Goal: Check status: Check status

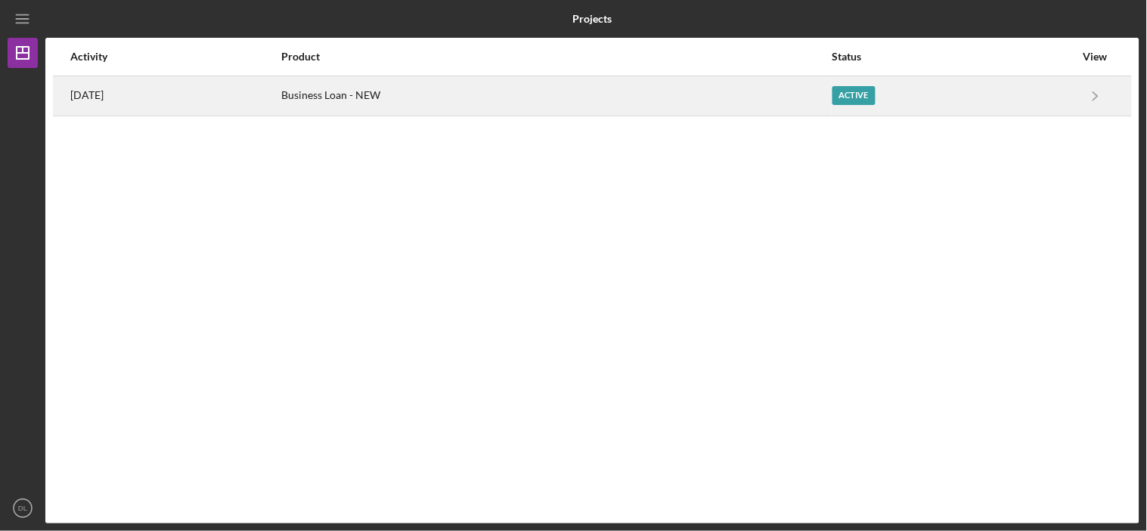
click at [95, 91] on time "[DATE]" at bounding box center [86, 95] width 33 height 12
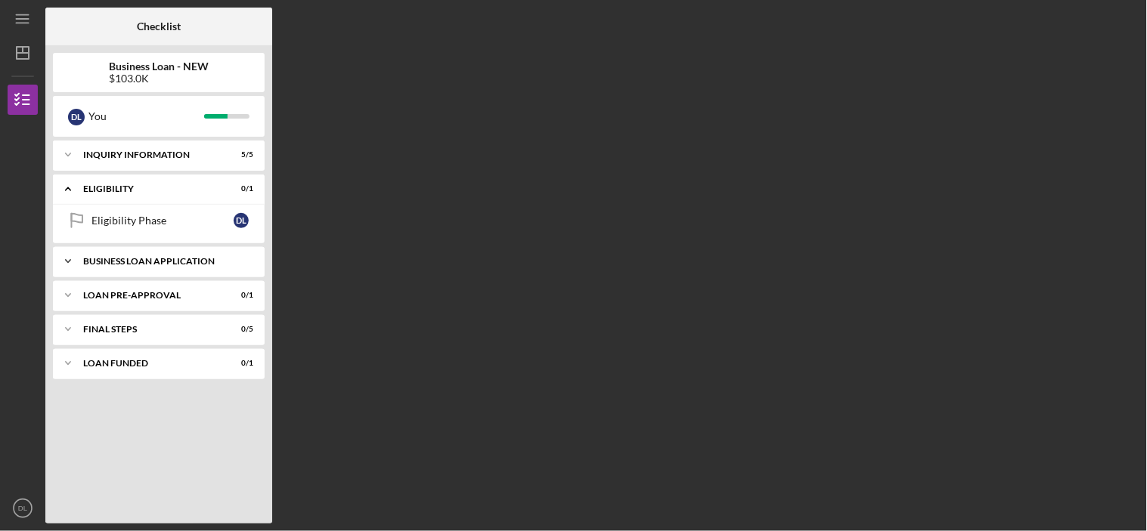
click at [137, 255] on div "Icon/Expander BUSINESS LOAN APPLICATION 9 / 14" at bounding box center [159, 261] width 212 height 30
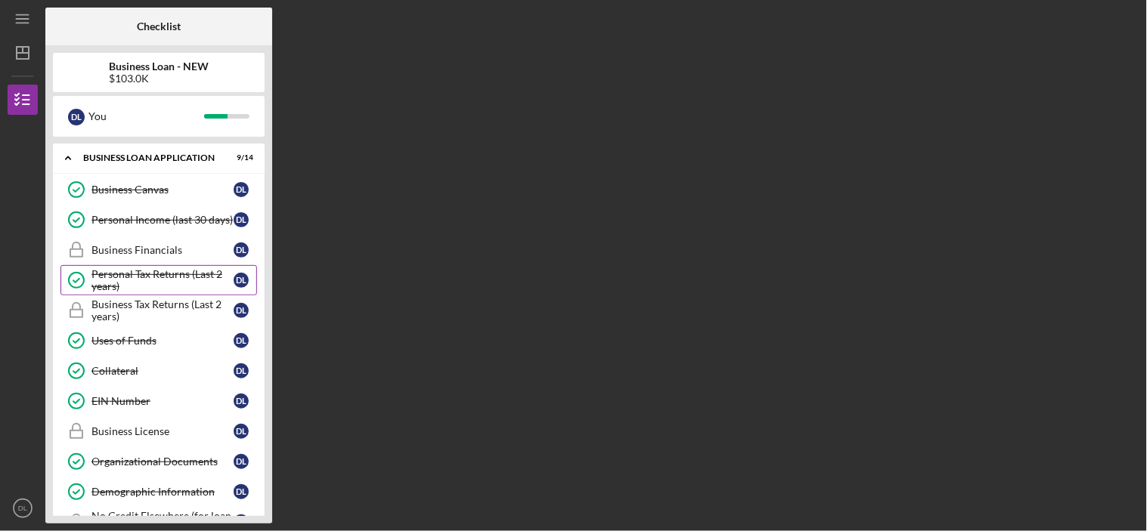
scroll to position [84, 0]
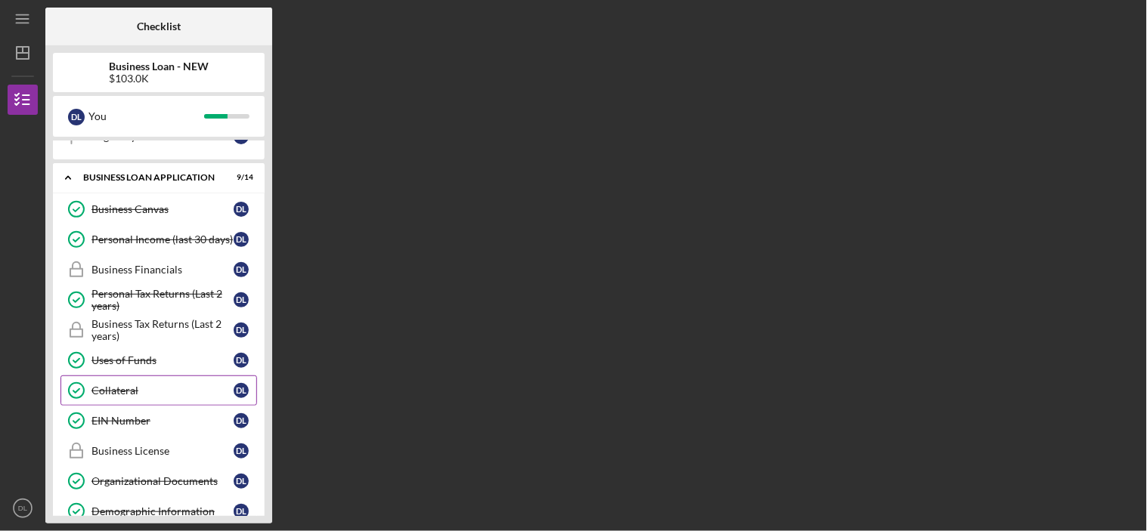
click at [138, 392] on div "Collateral" at bounding box center [162, 391] width 142 height 12
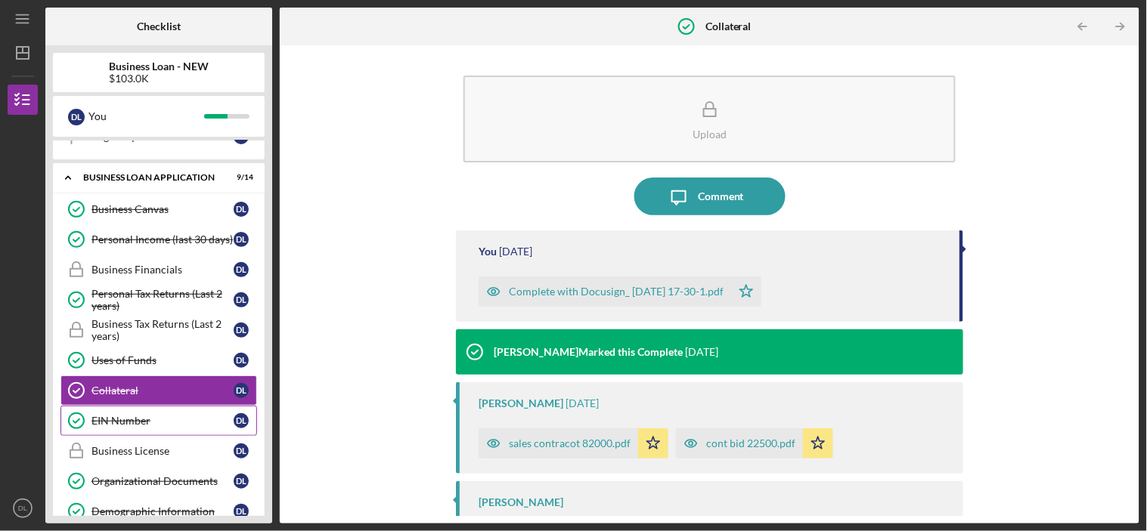
click at [116, 418] on div "EIN Number" at bounding box center [162, 421] width 142 height 12
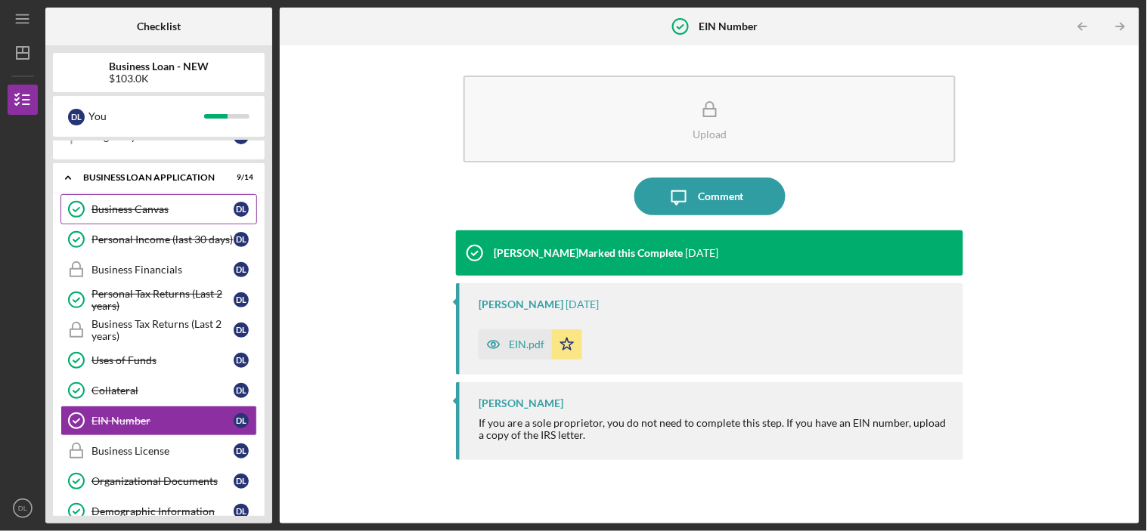
click at [141, 212] on div "Business Canvas" at bounding box center [162, 209] width 142 height 12
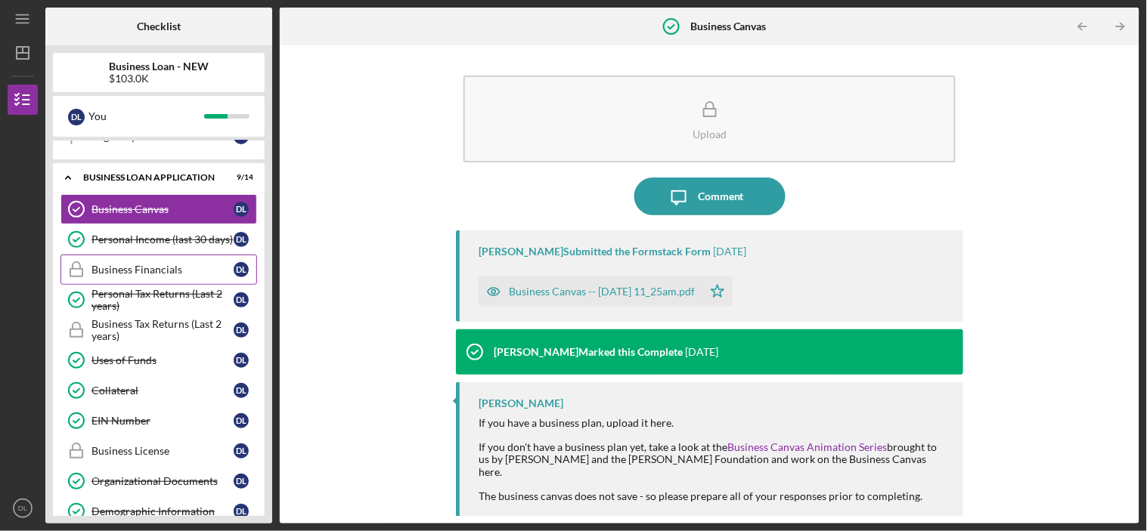
click at [132, 264] on div "Business Financials" at bounding box center [162, 270] width 142 height 12
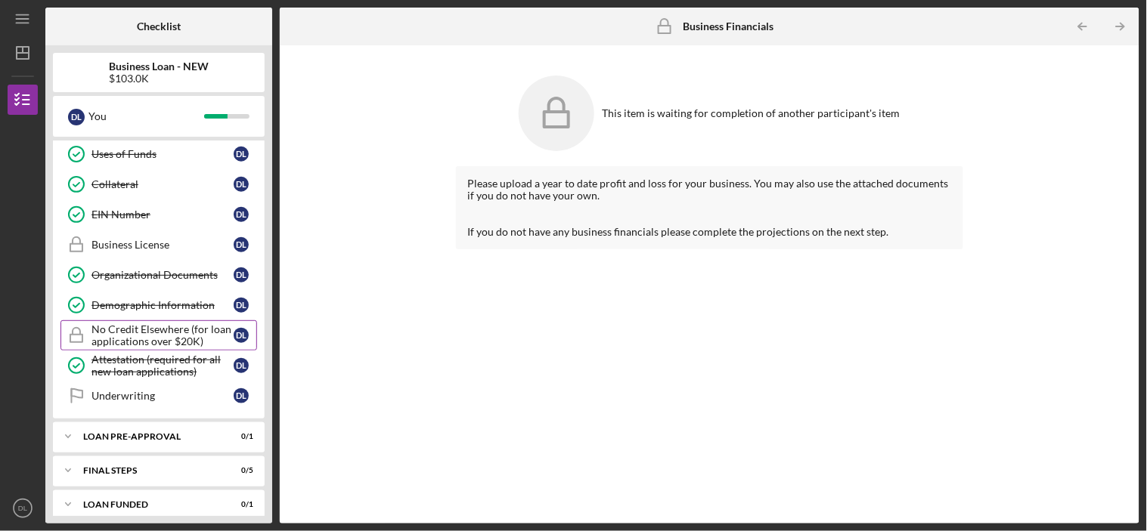
scroll to position [305, 0]
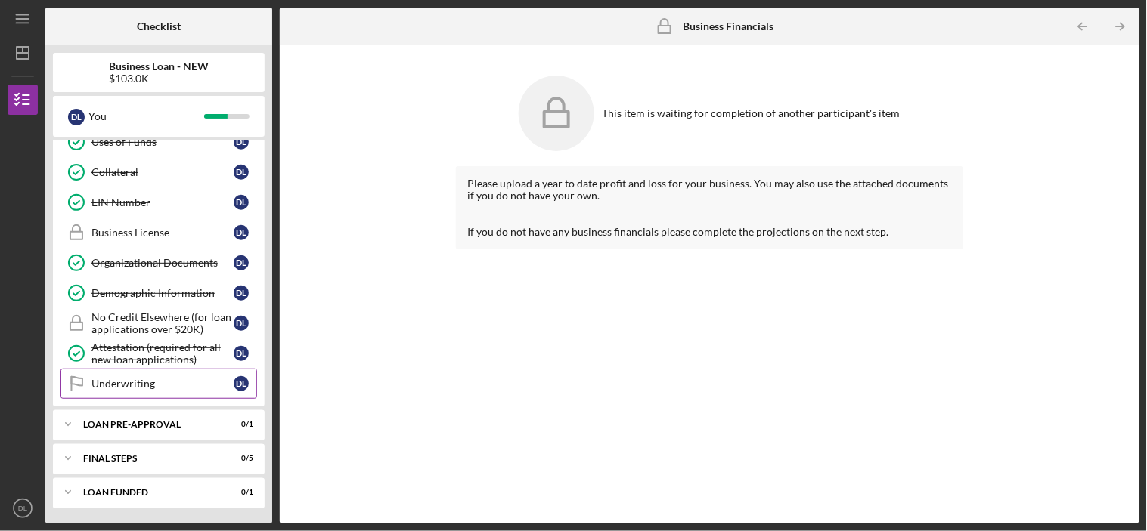
click at [140, 381] on div "Underwriting" at bounding box center [162, 384] width 142 height 12
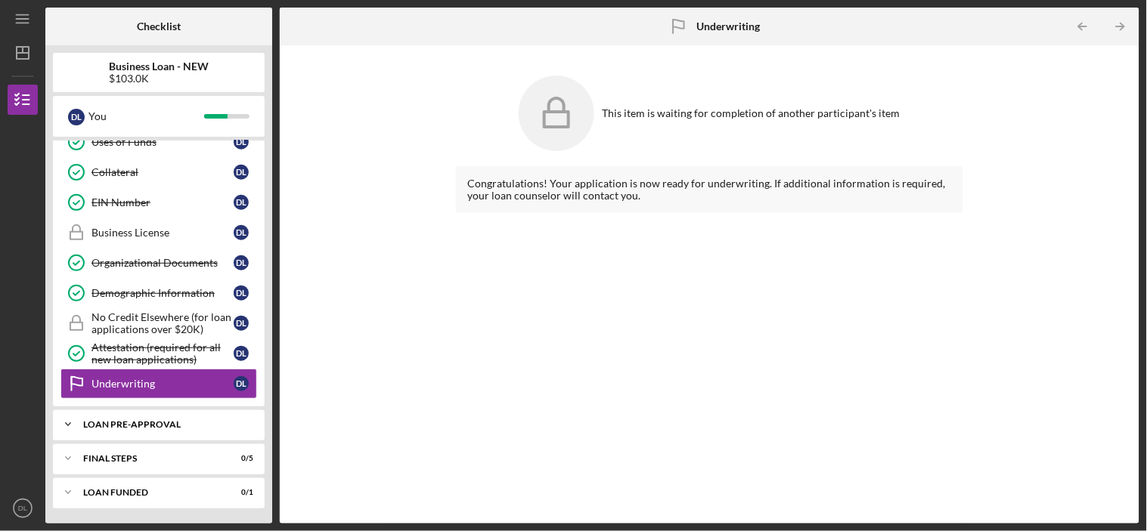
click at [119, 421] on div "LOAN PRE-APPROVAL" at bounding box center [164, 424] width 162 height 9
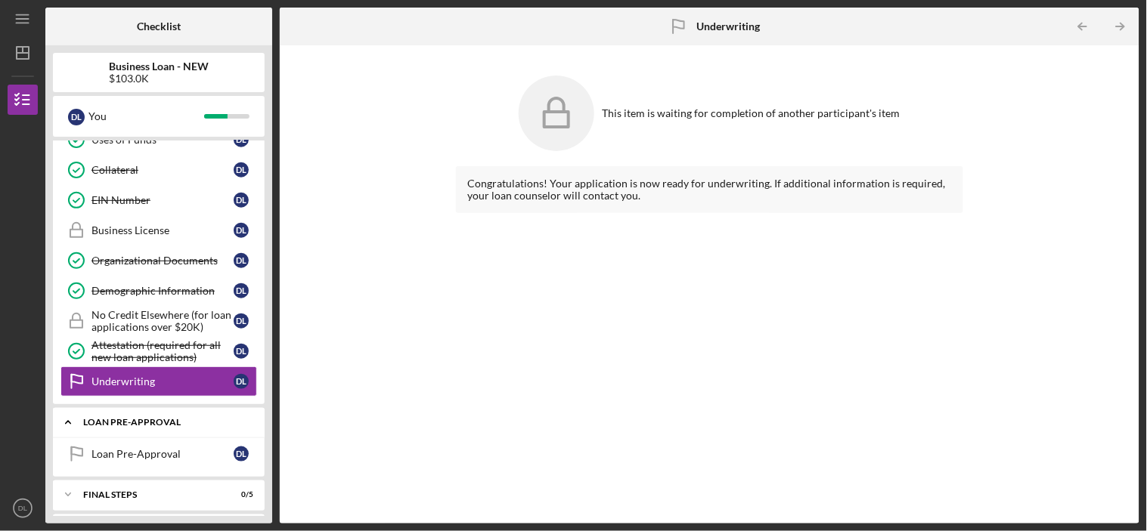
scroll to position [343, 0]
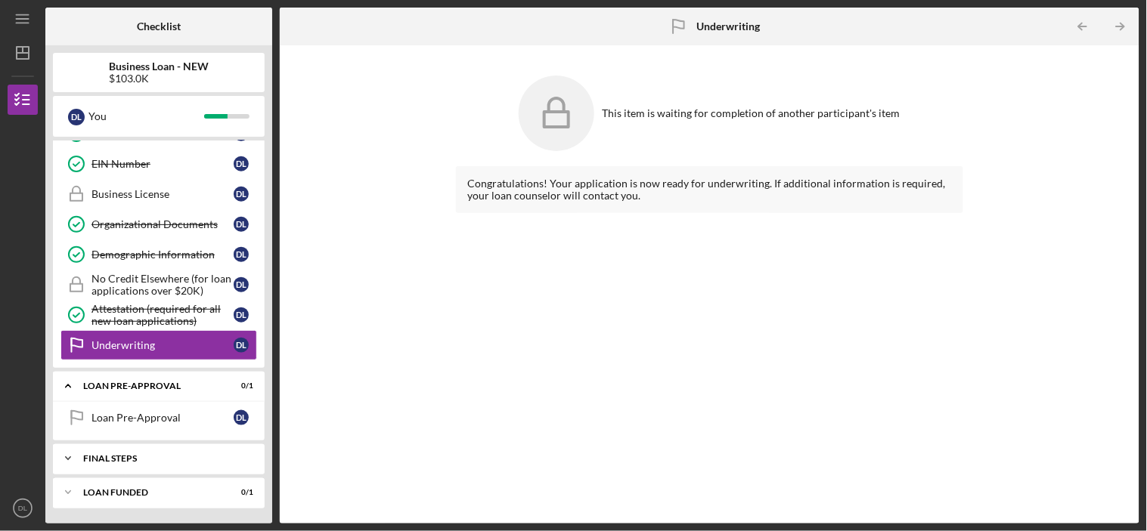
click at [122, 457] on div "FINAL STEPS" at bounding box center [164, 458] width 162 height 9
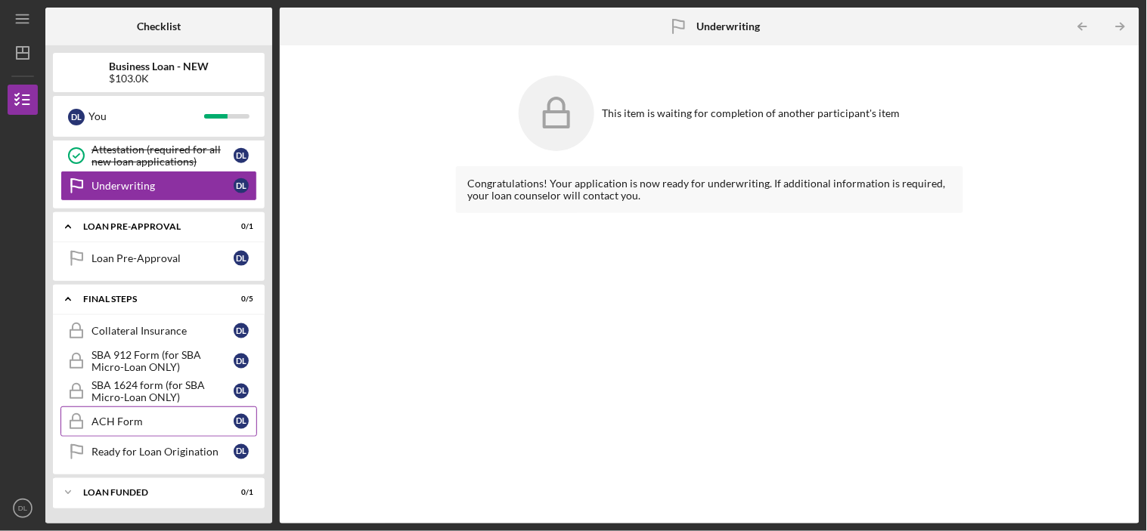
scroll to position [503, 0]
click at [146, 333] on div "Collateral Insurance" at bounding box center [162, 331] width 142 height 12
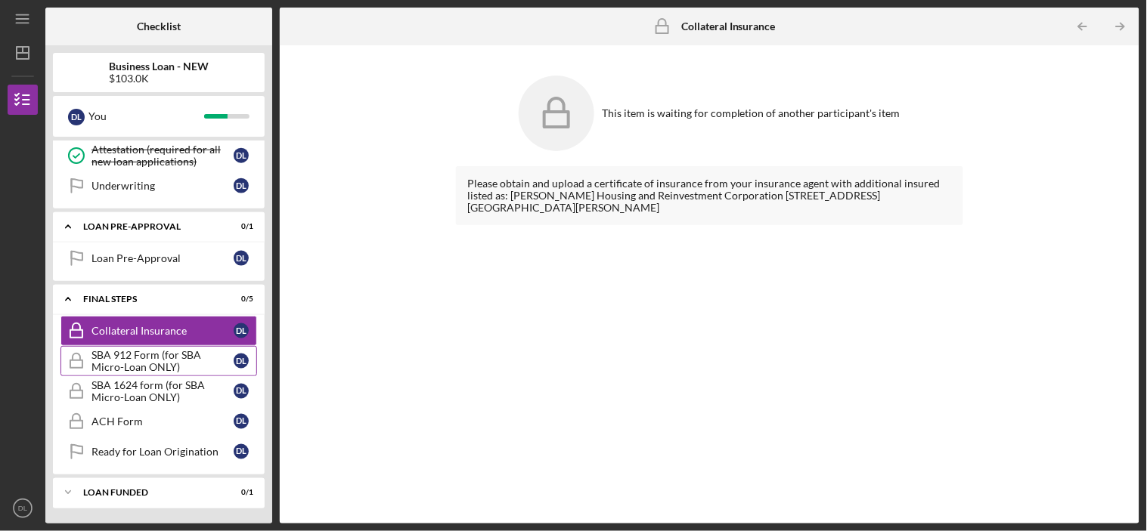
click at [141, 351] on div "SBA 912 Form (for SBA Micro-Loan ONLY)" at bounding box center [162, 361] width 142 height 24
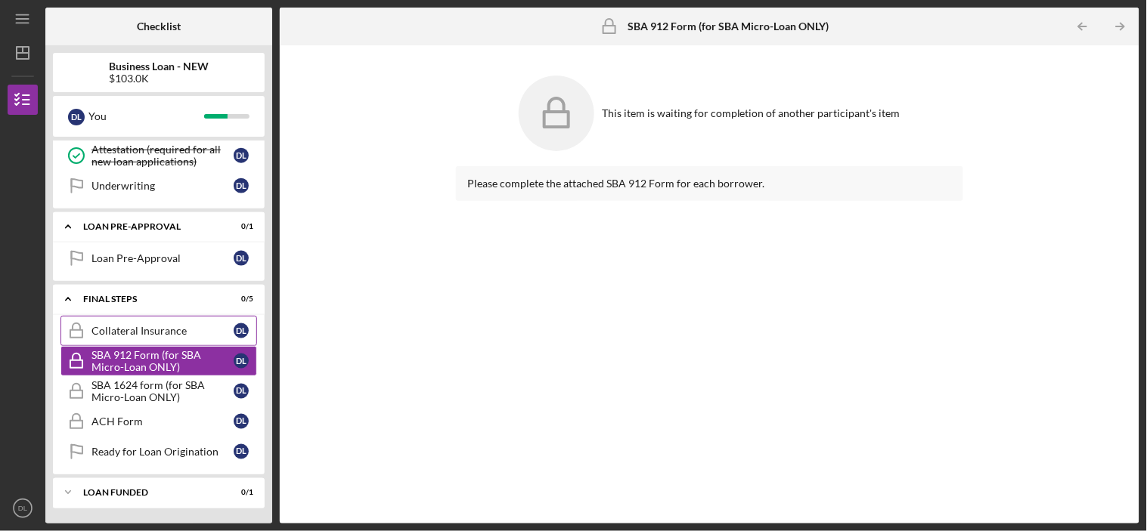
click at [144, 322] on link "Collateral Insurance Collateral Insurance D L" at bounding box center [158, 331] width 197 height 30
